Goal: Task Accomplishment & Management: Manage account settings

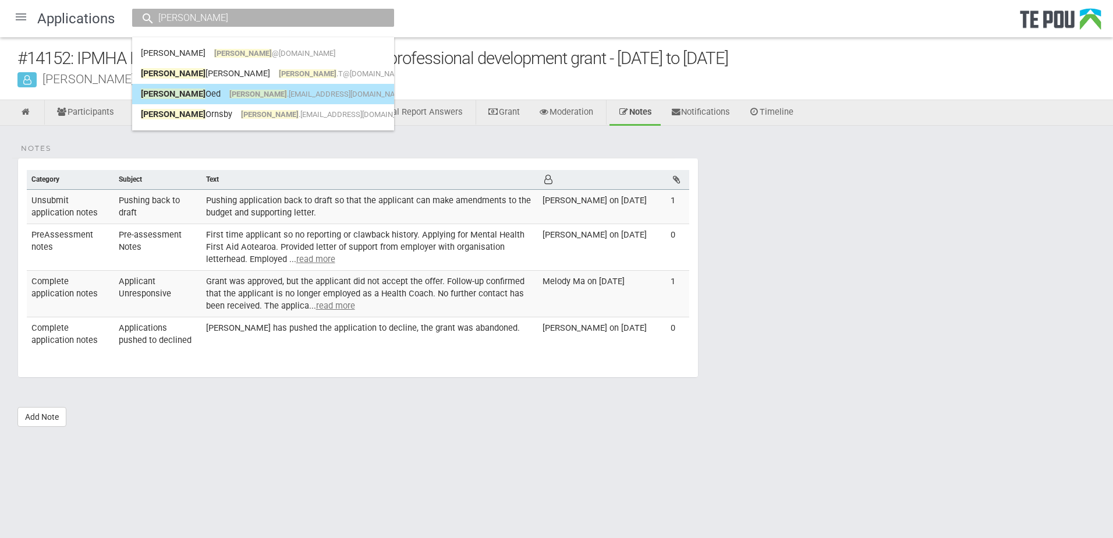
type input "libby"
click at [270, 94] on link "Libby Oed libby .oed@gmail.com" at bounding box center [263, 94] width 244 height 18
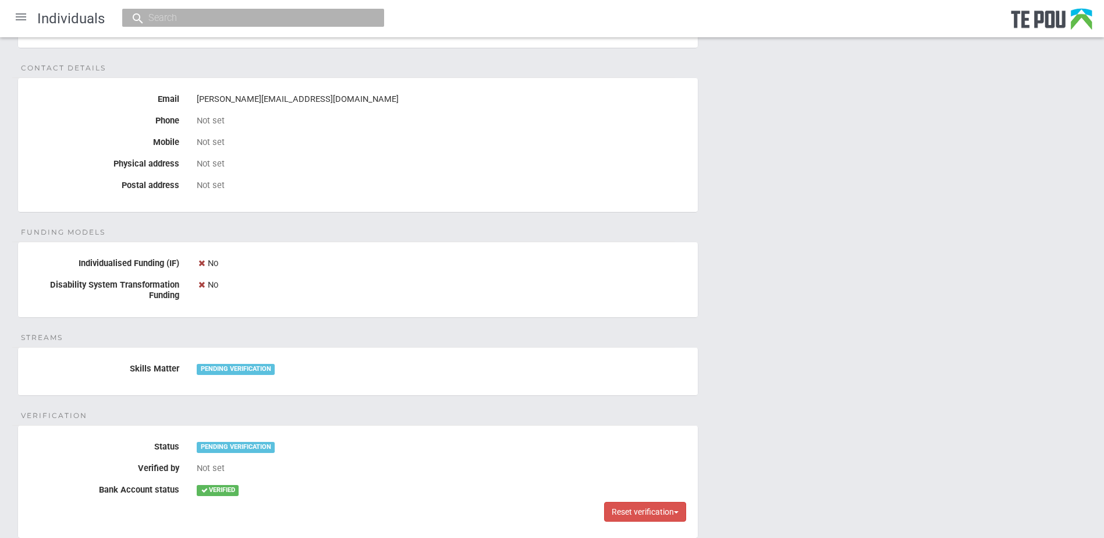
scroll to position [519, 0]
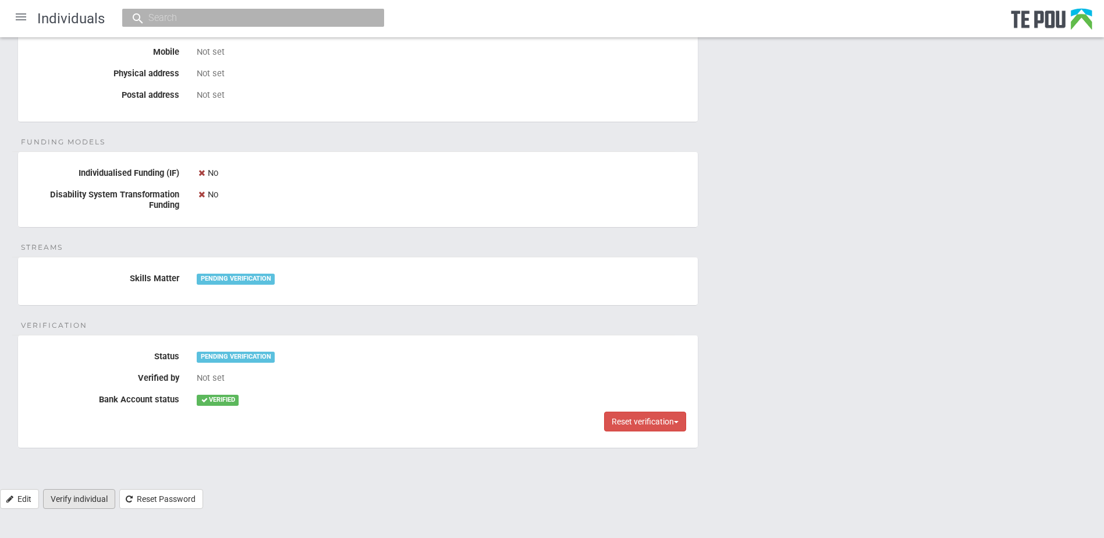
click at [102, 494] on link "Verify individual" at bounding box center [79, 499] width 72 height 20
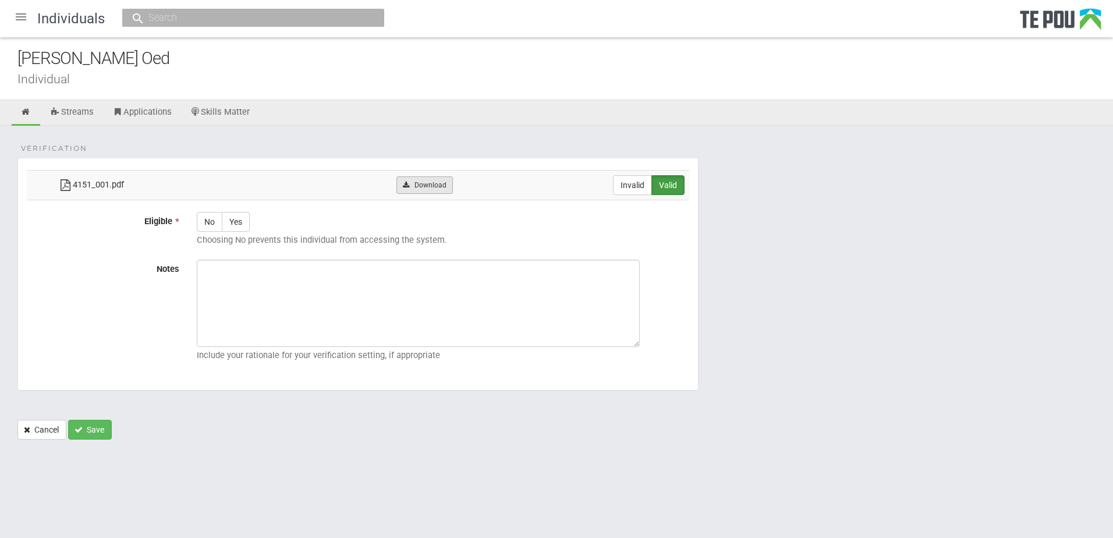
click at [424, 189] on link "Download" at bounding box center [424, 184] width 56 height 17
click at [24, 105] on link at bounding box center [26, 113] width 29 height 26
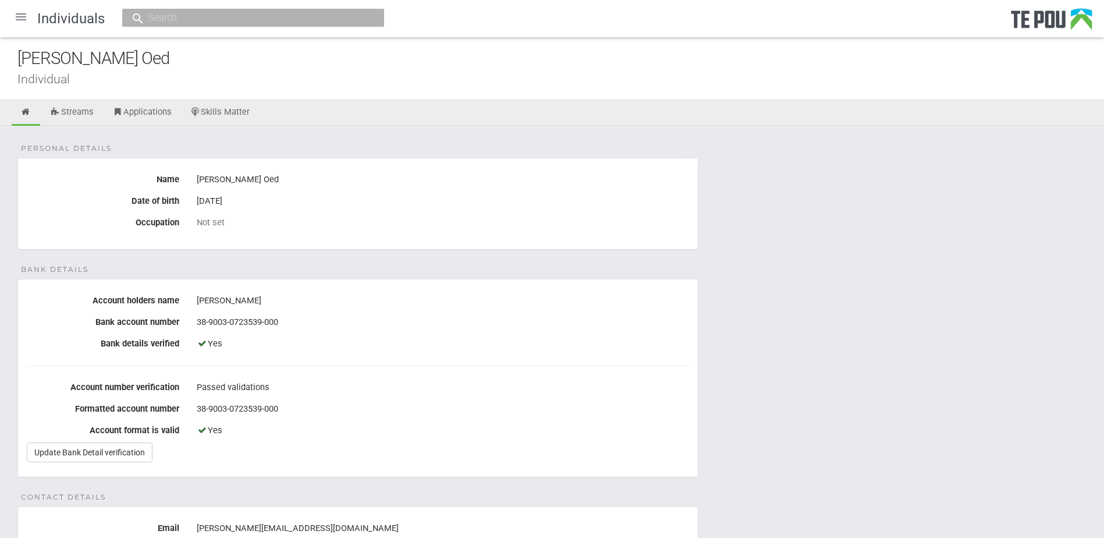
click at [20, 14] on div at bounding box center [21, 17] width 28 height 28
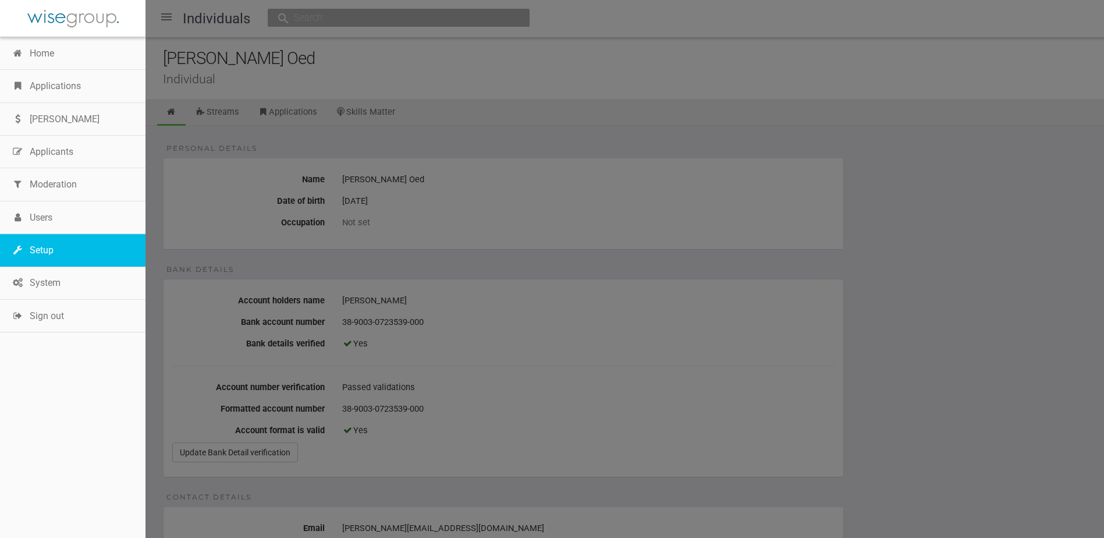
click at [56, 254] on link "Setup" at bounding box center [73, 250] width 146 height 33
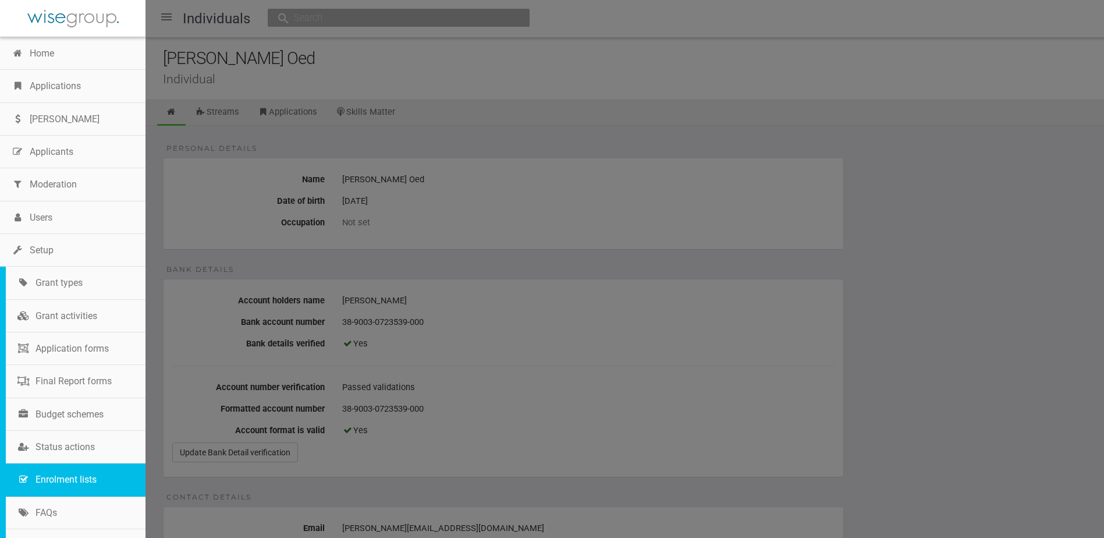
click at [63, 478] on link "Enrolment lists" at bounding box center [76, 479] width 140 height 33
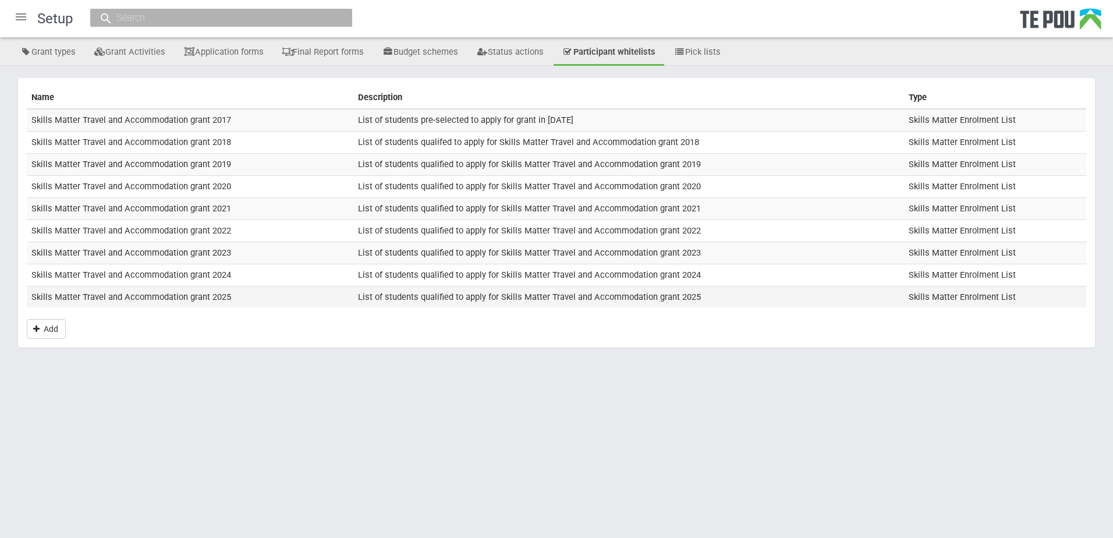
click at [158, 293] on td "Skills Matter Travel and Accommodation grant 2025" at bounding box center [190, 297] width 327 height 22
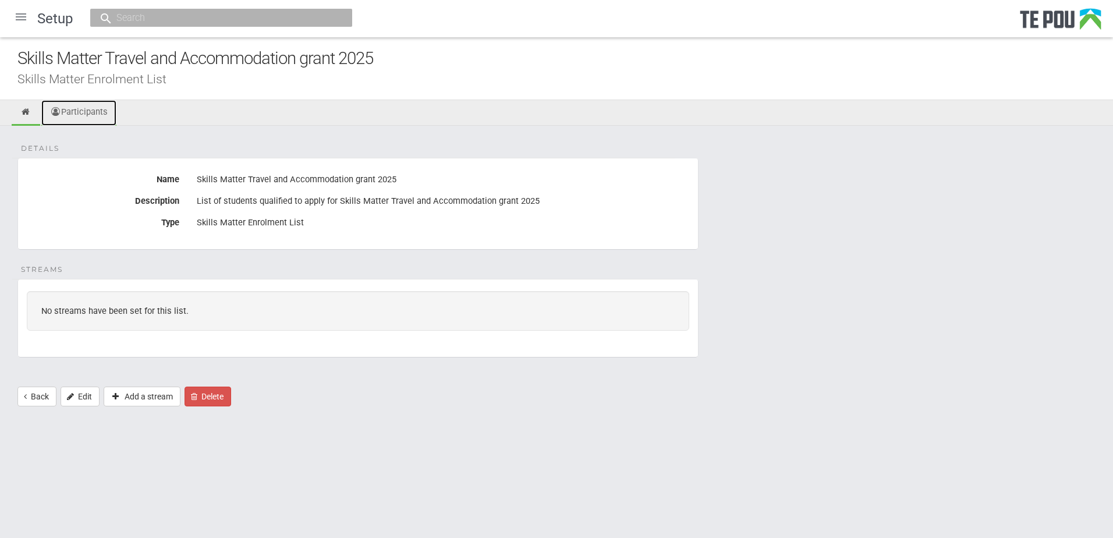
click at [96, 123] on link "Participants" at bounding box center [78, 113] width 75 height 26
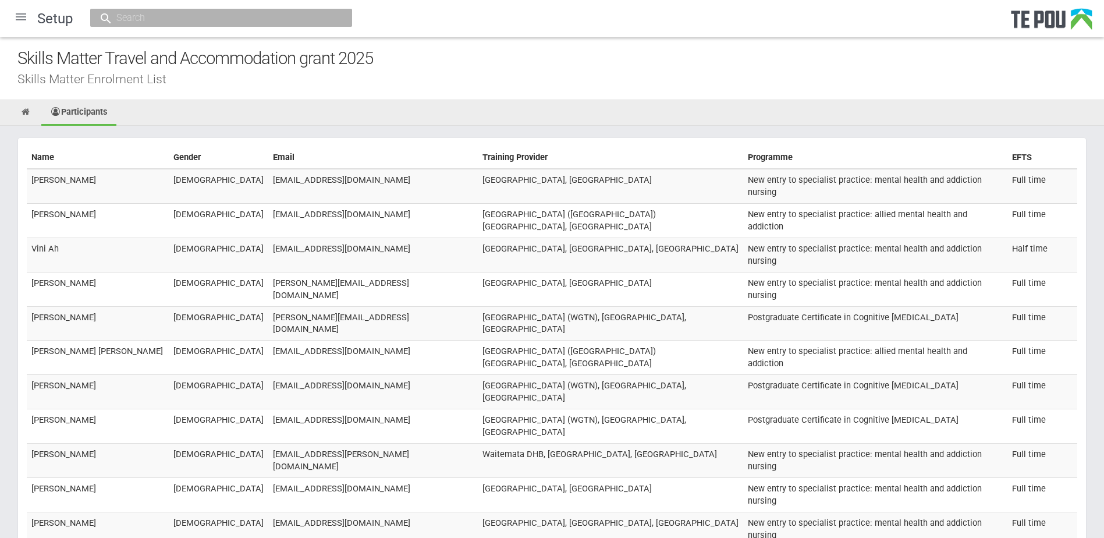
scroll to position [7851, 0]
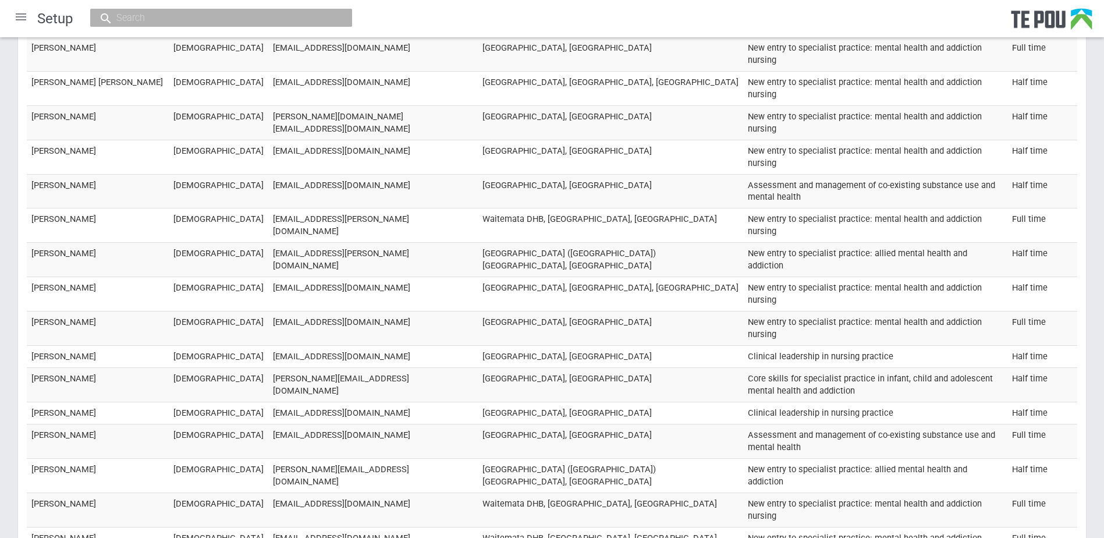
drag, startPoint x: 310, startPoint y: 269, endPoint x: 204, endPoint y: 269, distance: 106.5
copy td "Libby.Oed@nmdhb.govt.nz"
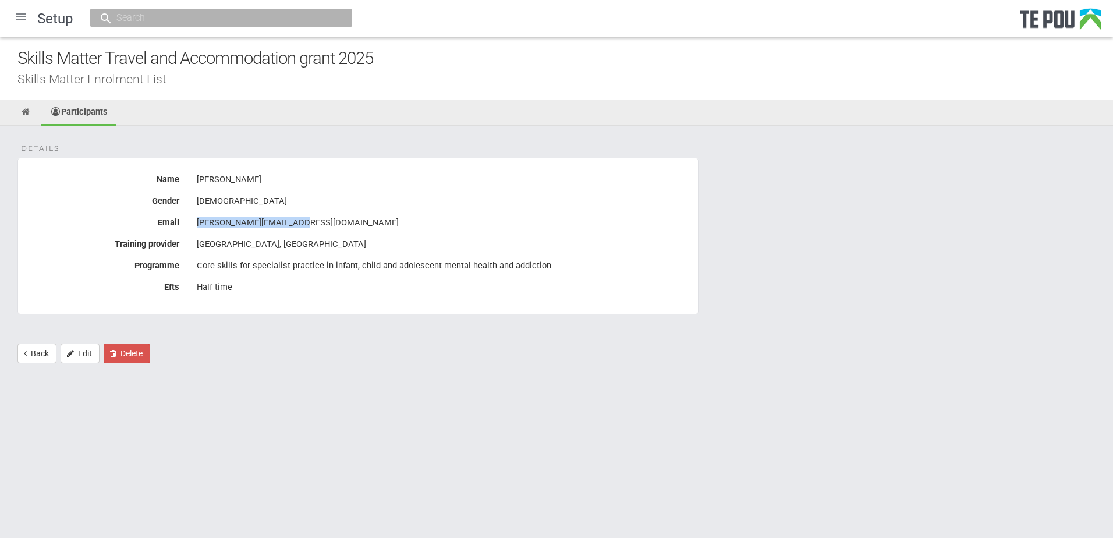
drag, startPoint x: 304, startPoint y: 220, endPoint x: 198, endPoint y: 225, distance: 105.4
click at [198, 225] on div "Libby.Oed@nmdhb.govt.nz" at bounding box center [443, 223] width 492 height 20
copy div "Libby.Oed@nmdhb.govt.nz"
click at [123, 20] on input "text" at bounding box center [215, 18] width 205 height 12
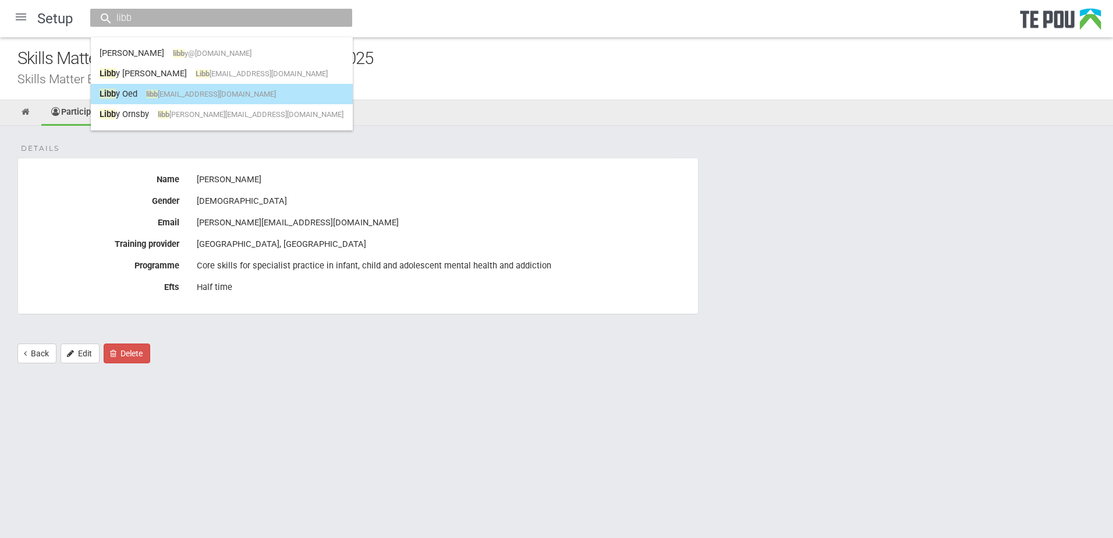
type input "libb"
click at [129, 93] on link "Libb y Oed libb y.oed@gmail.com" at bounding box center [222, 94] width 244 height 18
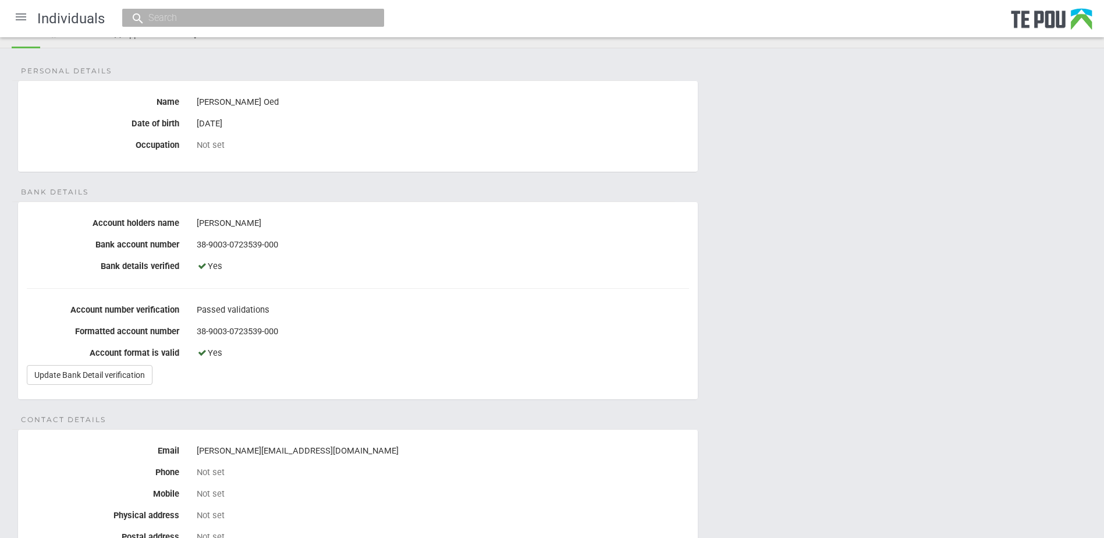
scroll to position [175, 0]
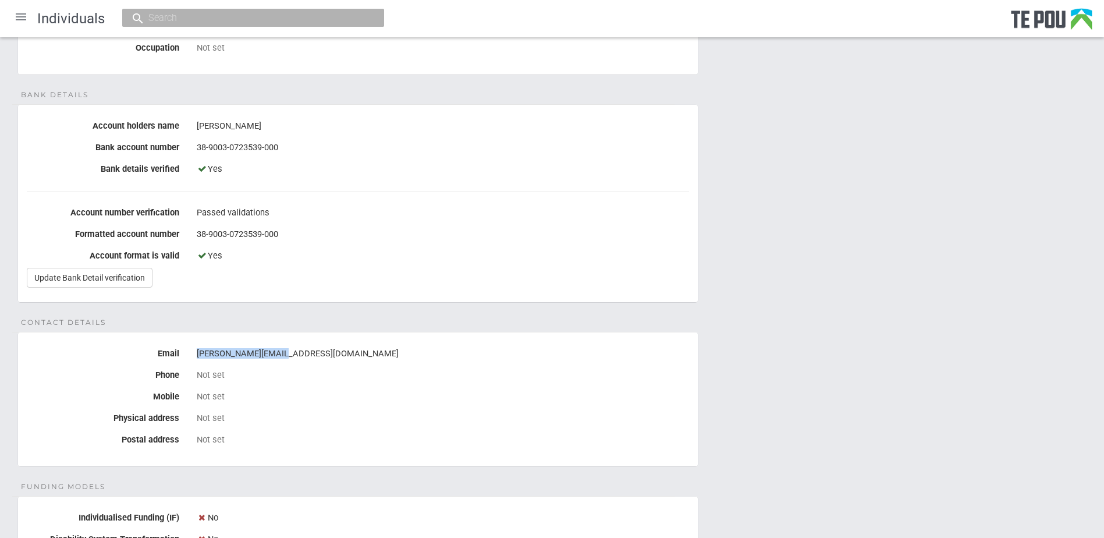
drag, startPoint x: 276, startPoint y: 353, endPoint x: 194, endPoint y: 353, distance: 82.6
click at [194, 353] on div "[PERSON_NAME][EMAIL_ADDRESS][DOMAIN_NAME]" at bounding box center [443, 354] width 510 height 20
copy div "[PERSON_NAME][EMAIL_ADDRESS][DOMAIN_NAME]"
click at [20, 17] on div at bounding box center [21, 17] width 28 height 28
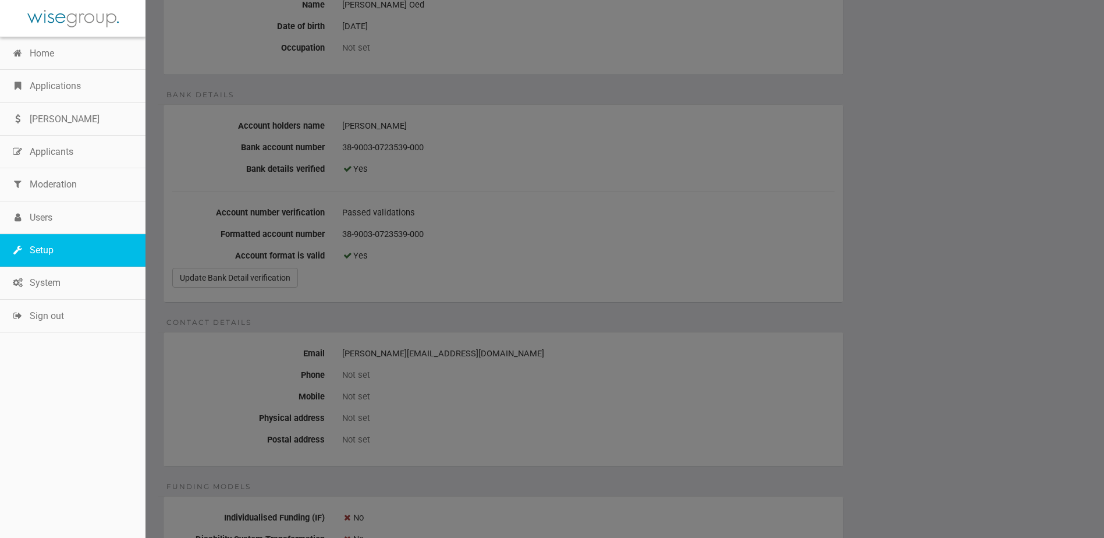
click at [66, 246] on link "Setup" at bounding box center [73, 250] width 146 height 33
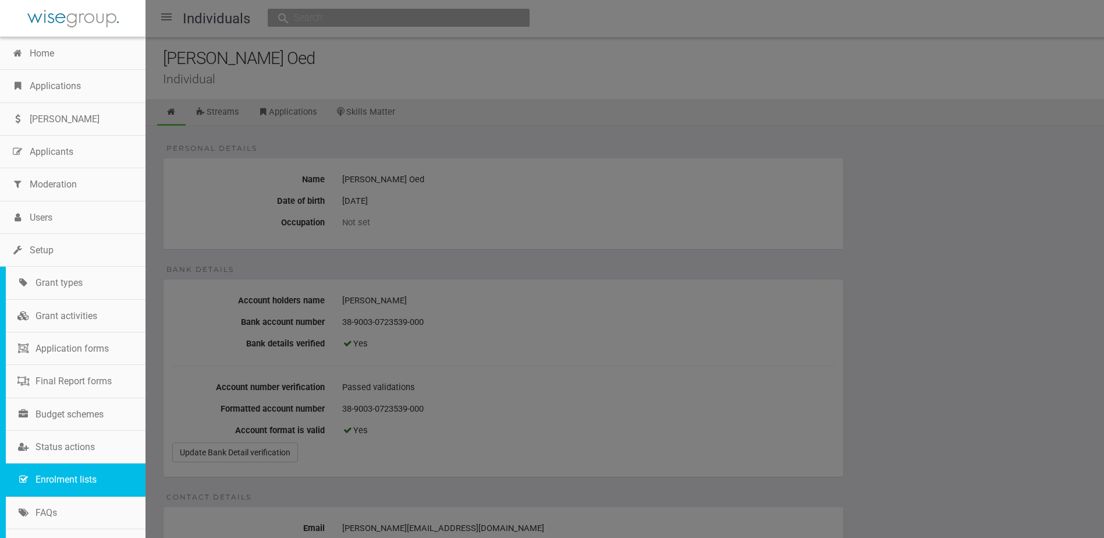
click at [58, 484] on link "Enrolment lists" at bounding box center [76, 479] width 140 height 33
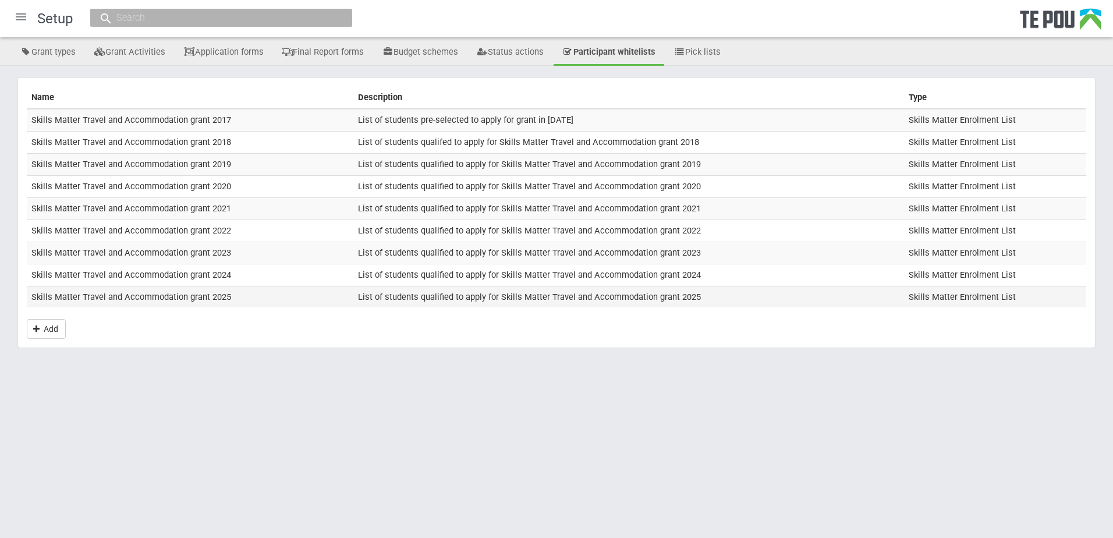
click at [169, 300] on td "Skills Matter Travel and Accommodation grant 2025" at bounding box center [190, 297] width 327 height 22
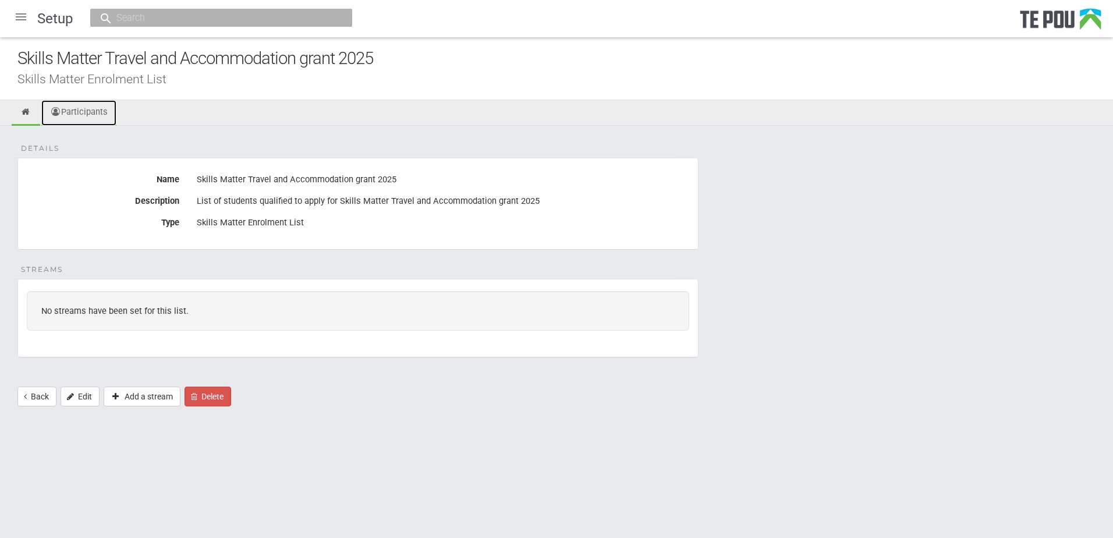
click at [87, 113] on link "Participants" at bounding box center [78, 113] width 75 height 26
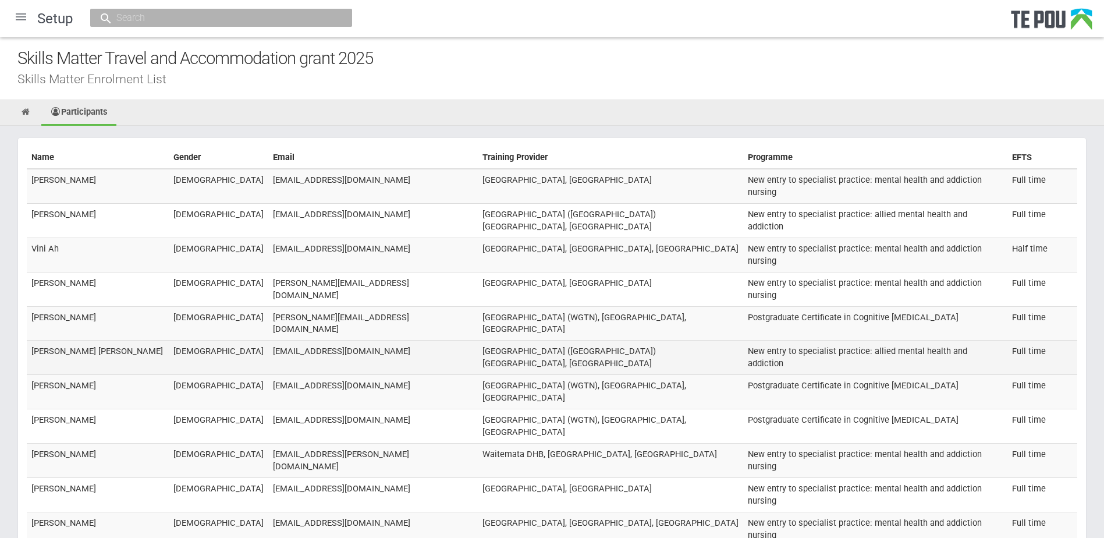
scroll to position [7851, 0]
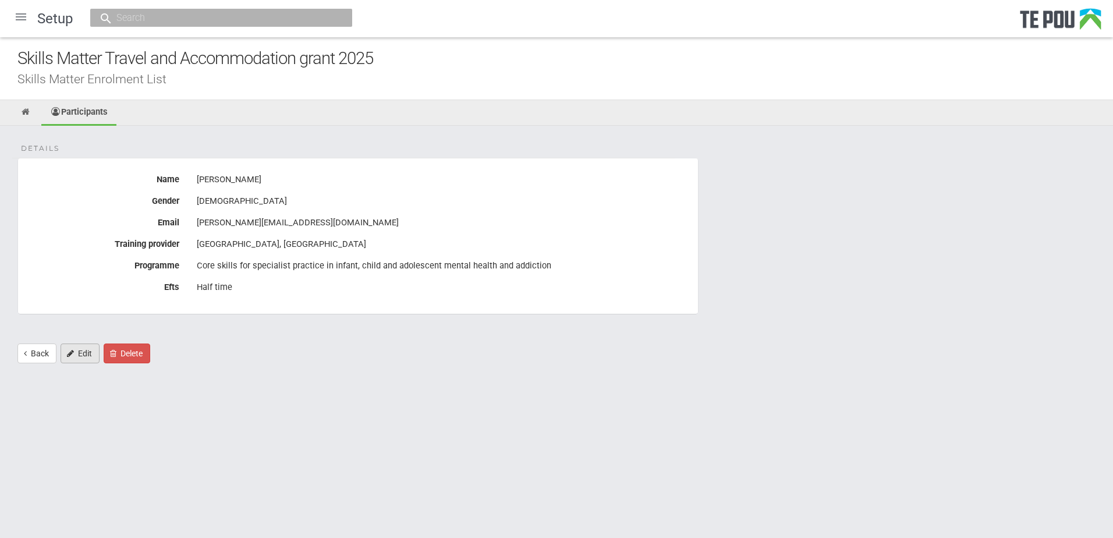
click at [82, 352] on link "Edit" at bounding box center [80, 353] width 39 height 20
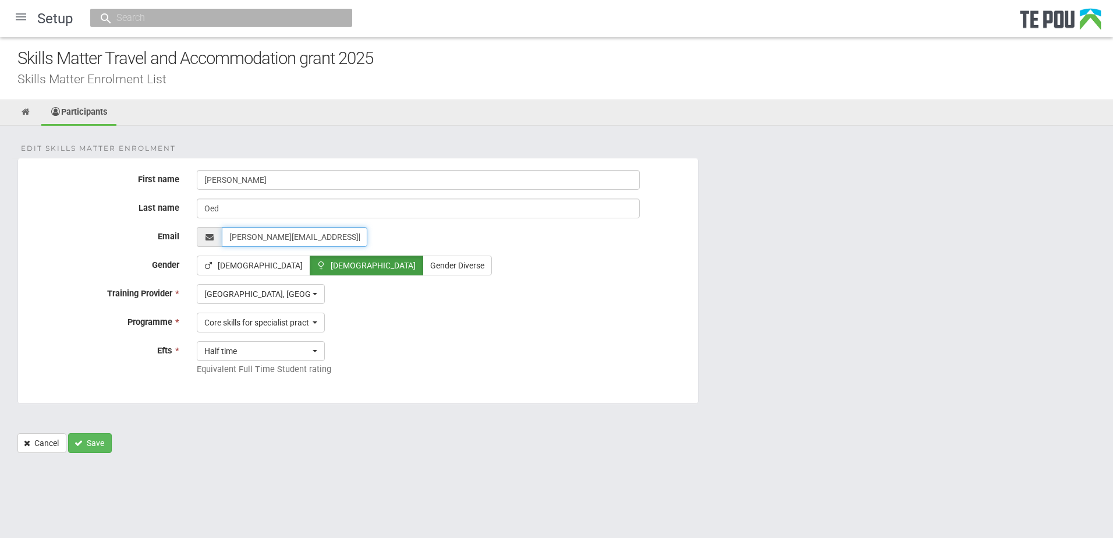
drag, startPoint x: 342, startPoint y: 236, endPoint x: 214, endPoint y: 235, distance: 127.5
click at [214, 235] on div at bounding box center [443, 237] width 492 height 20
paste input "libby.oed@gmail.com"
type input "libby.oed@gmail.com"
click at [59, 443] on link "Cancel" at bounding box center [41, 443] width 49 height 20
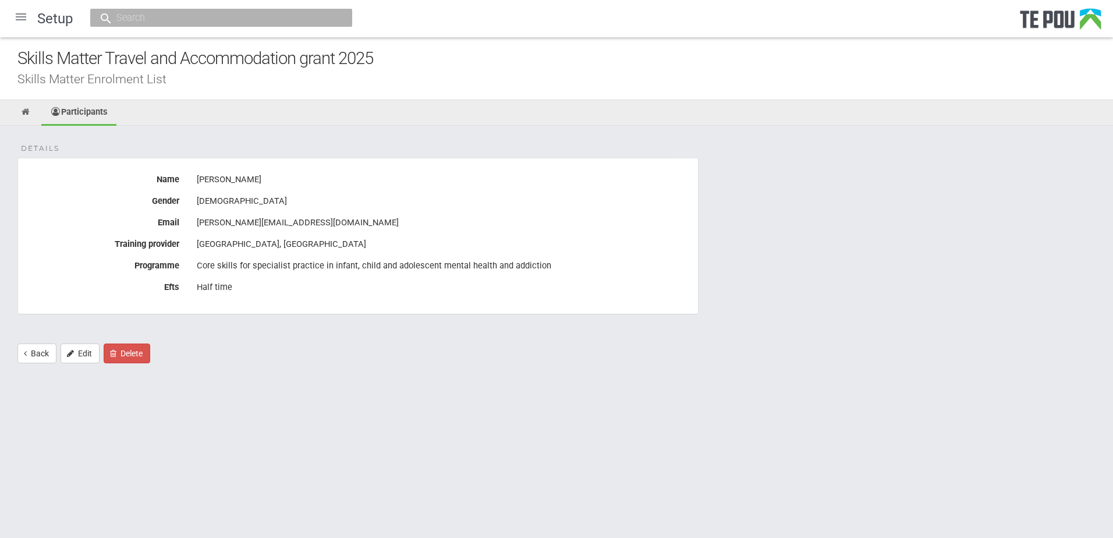
click at [20, 11] on div at bounding box center [21, 17] width 28 height 28
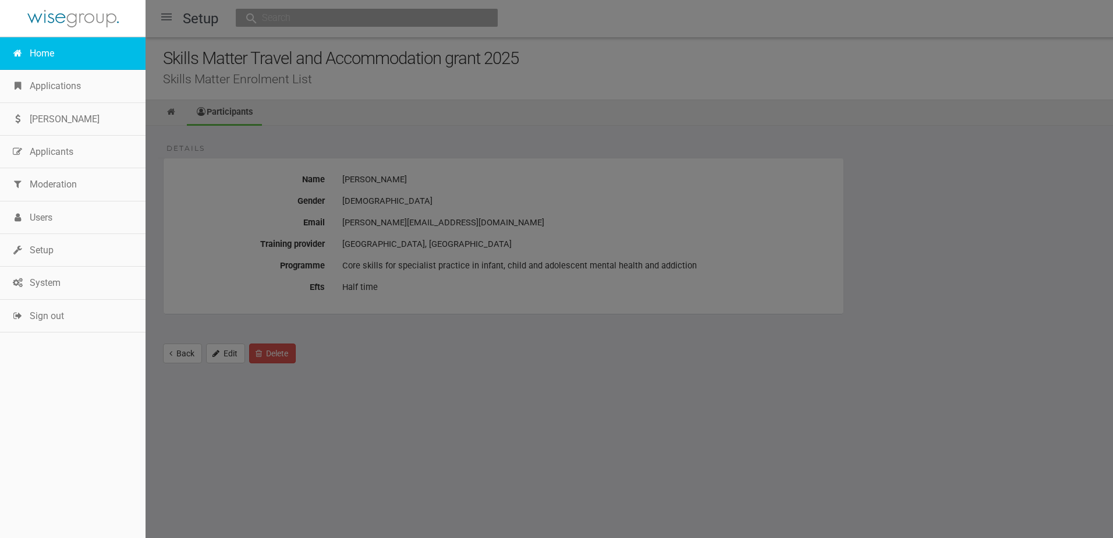
click at [51, 55] on link "Home" at bounding box center [73, 53] width 146 height 33
